Goal: Check status

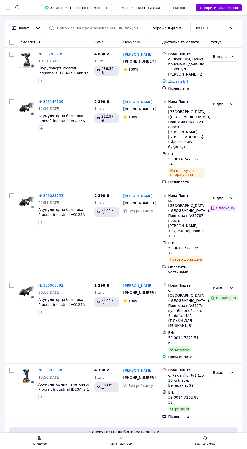
click at [20, 9] on h1 "Список замовлень" at bounding box center [40, 8] width 51 height 6
click at [8, 8] on div at bounding box center [8, 7] width 6 height 5
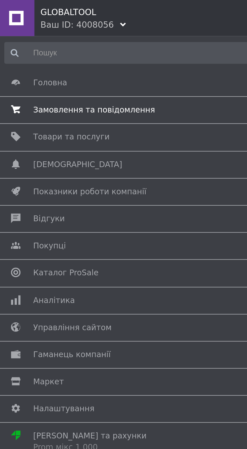
click at [62, 47] on span "Замовлення та повідомлення" at bounding box center [123, 46] width 216 height 5
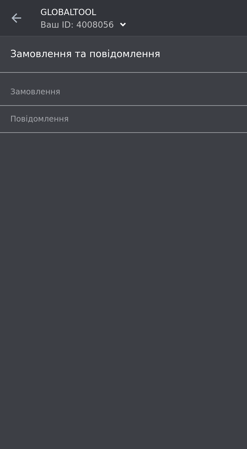
click at [52, 24] on div "Замовлення та повідомлення" at bounding box center [123, 22] width 247 height 15
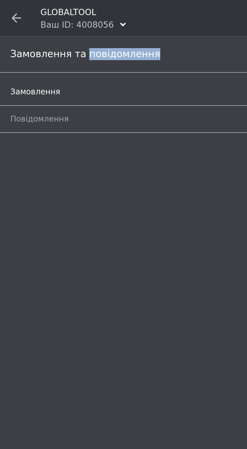
click at [48, 39] on span "Замовлення" at bounding box center [117, 38] width 225 height 5
